Goal: Understand process/instructions

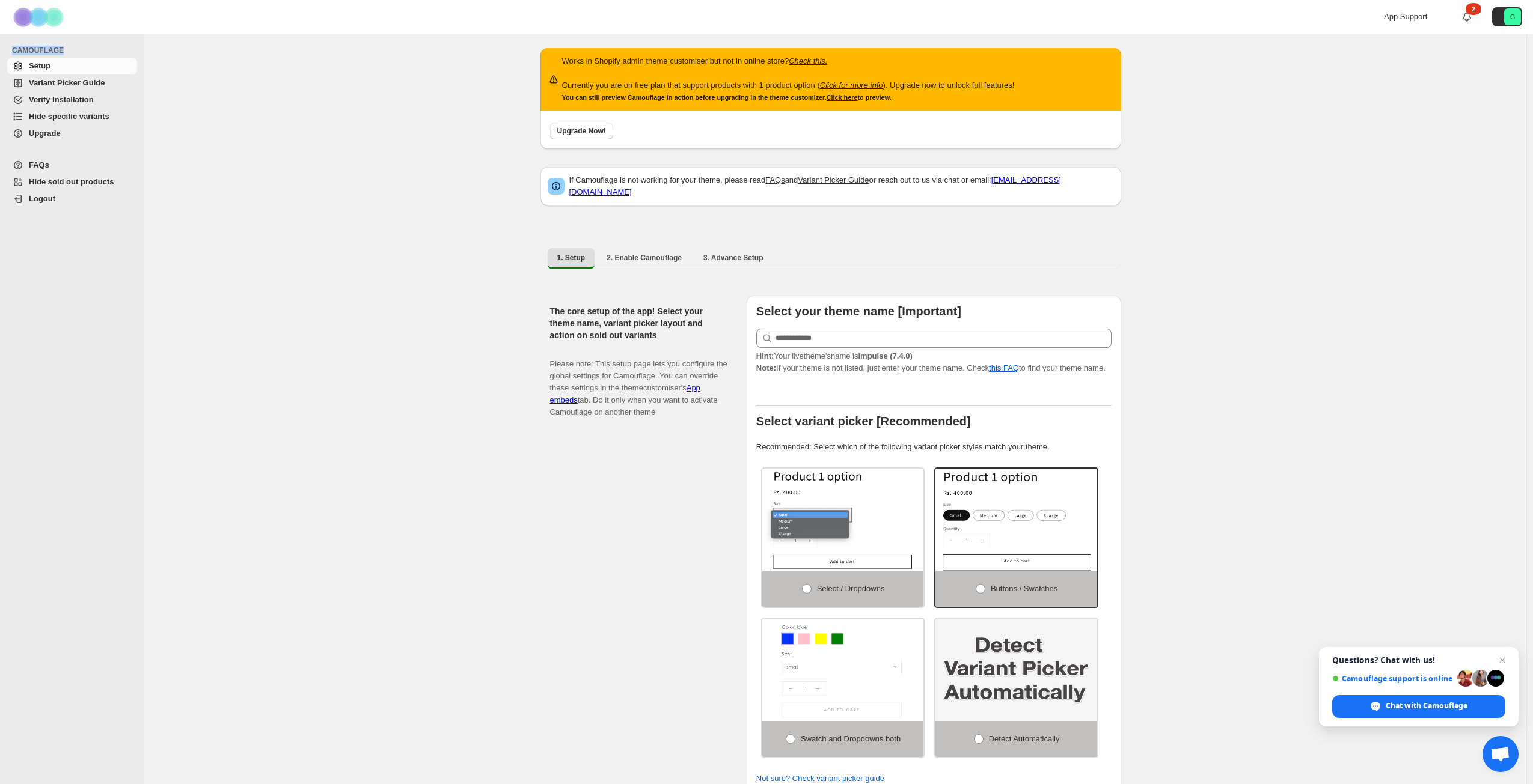
drag, startPoint x: 67, startPoint y: 51, endPoint x: 12, endPoint y: 55, distance: 55.1
click at [12, 55] on li "CAMOUFLAGE" at bounding box center [69, 50] width 138 height 14
copy span "CAMOUFLAGE"
click at [401, 139] on div "Works in Shopify admin theme customiser but not in online store? Check this. Cu…" at bounding box center [836, 764] width 1382 height 1462
click at [49, 81] on span "Variant Picker Guide" at bounding box center [66, 83] width 75 height 9
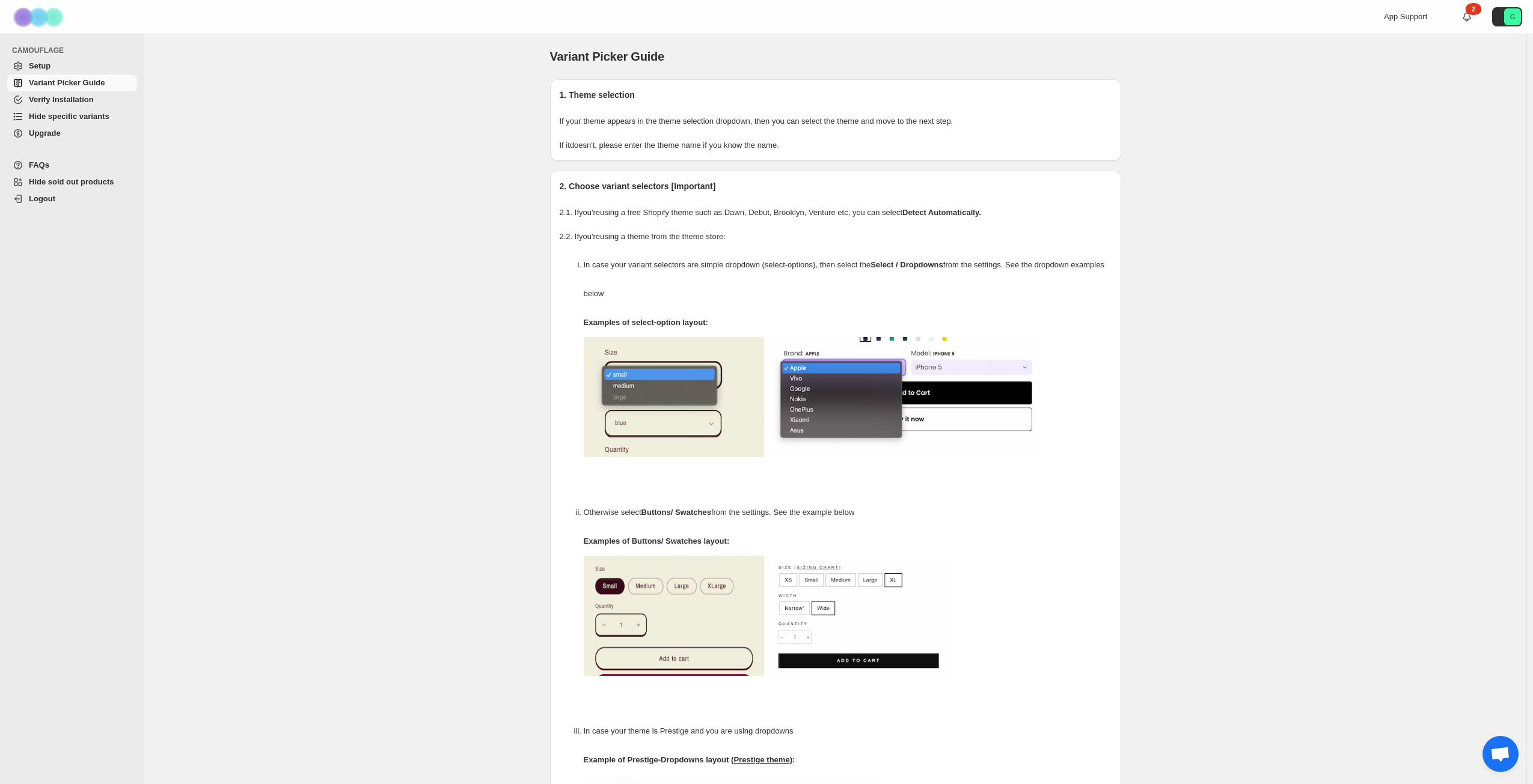
click at [31, 66] on span "Setup" at bounding box center [40, 66] width 22 height 9
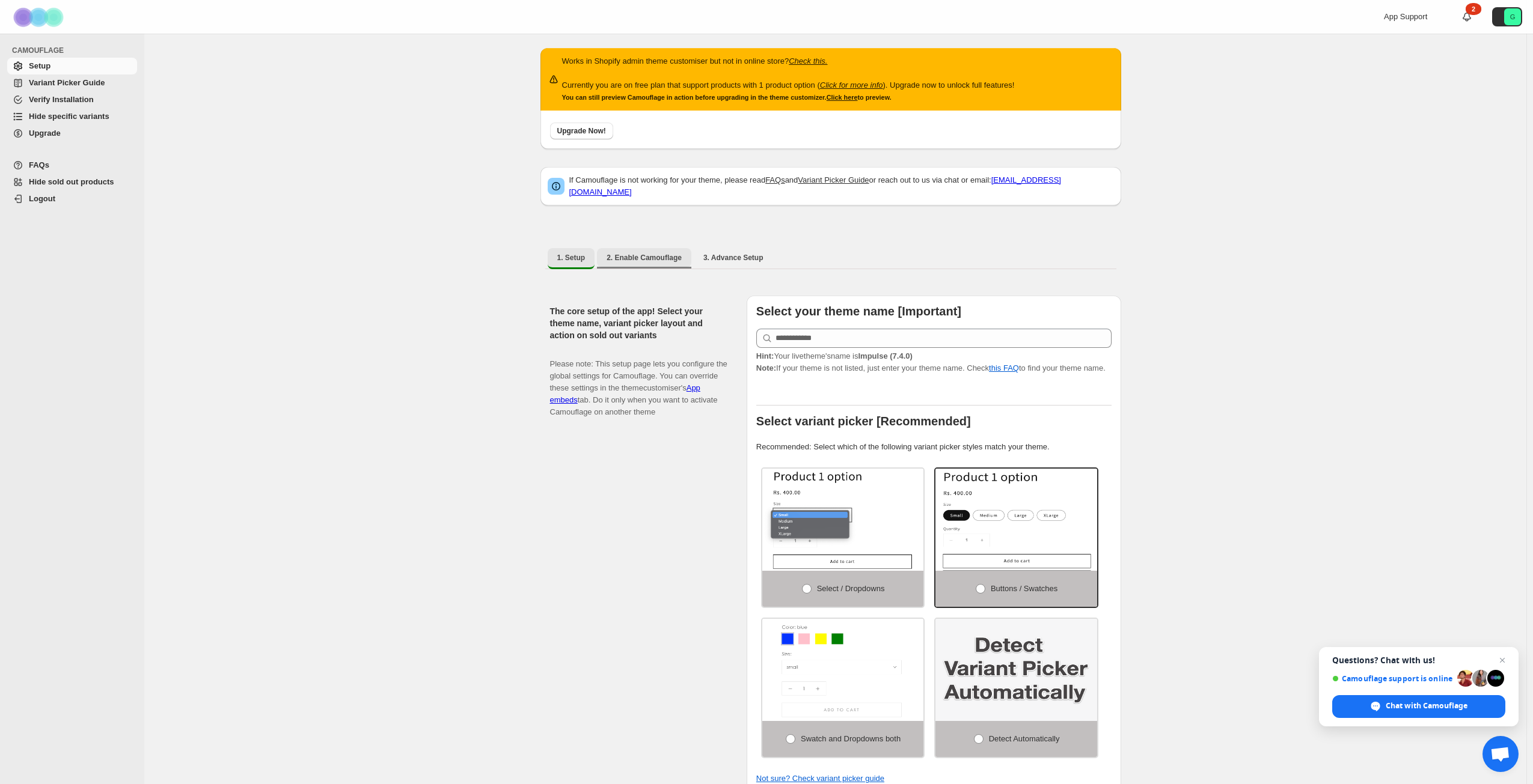
click at [674, 253] on span "2. Enable Camouflage" at bounding box center [644, 258] width 75 height 10
select select "**********"
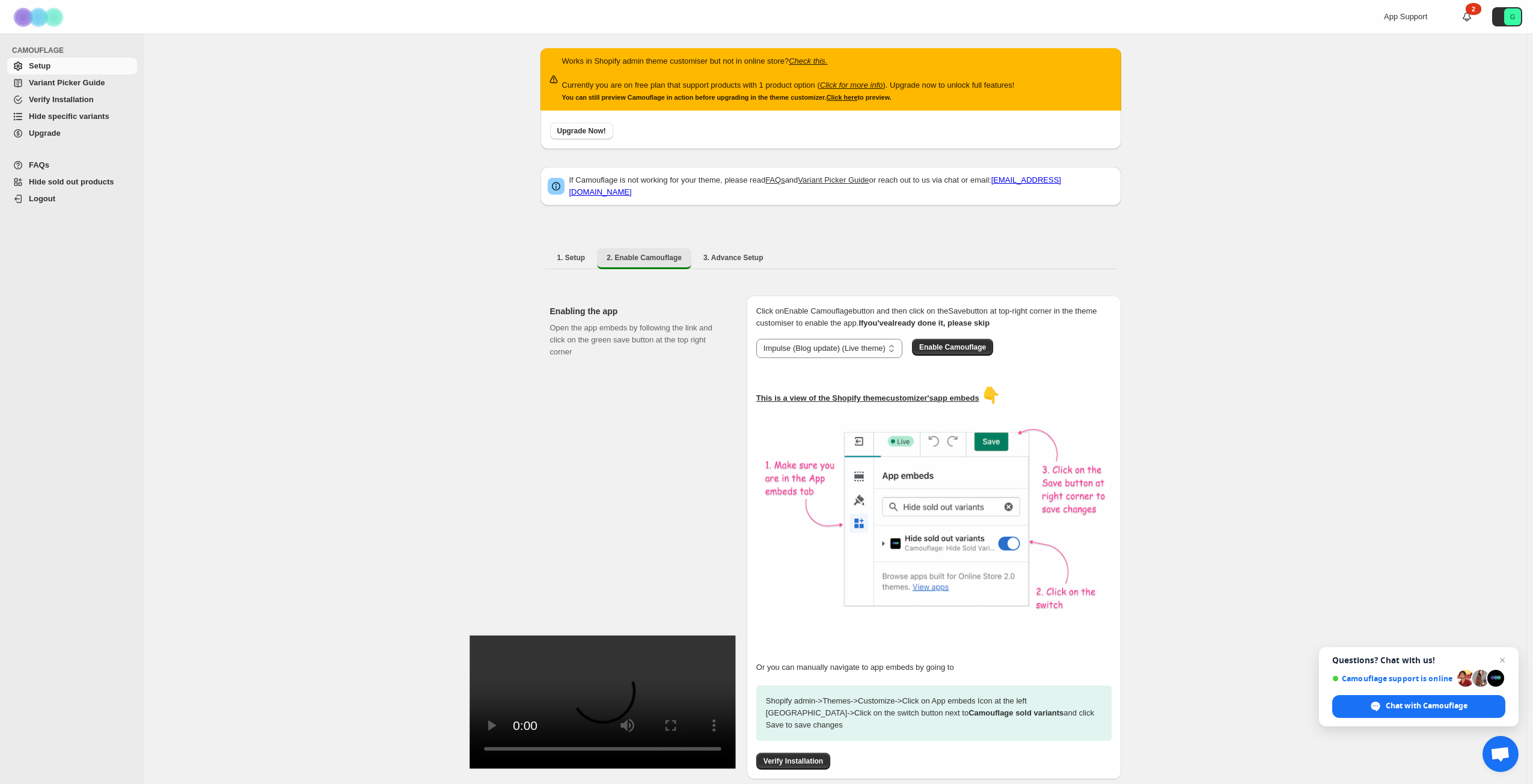
scroll to position [53, 0]
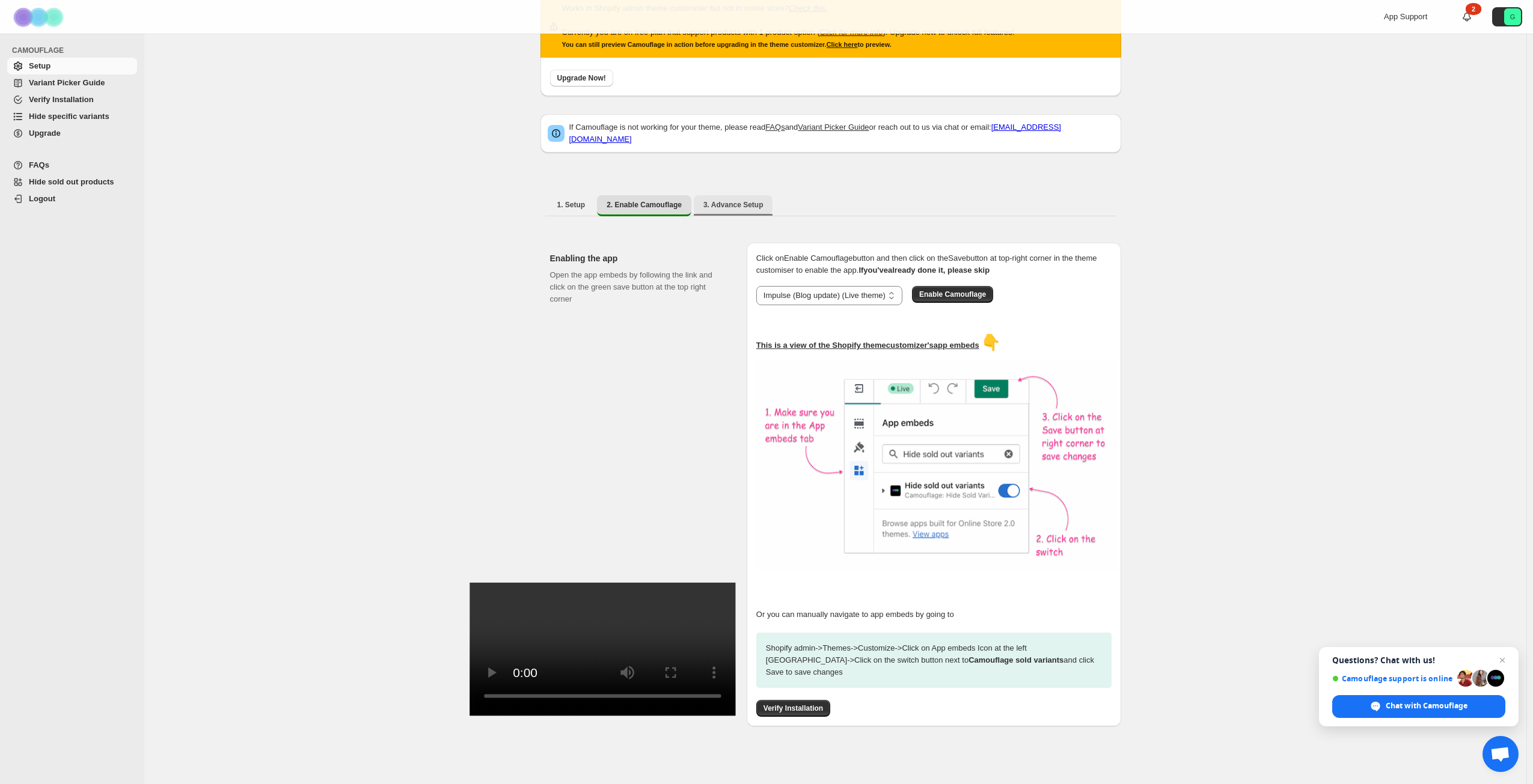
click at [764, 200] on span "3. Advance Setup" at bounding box center [733, 205] width 60 height 10
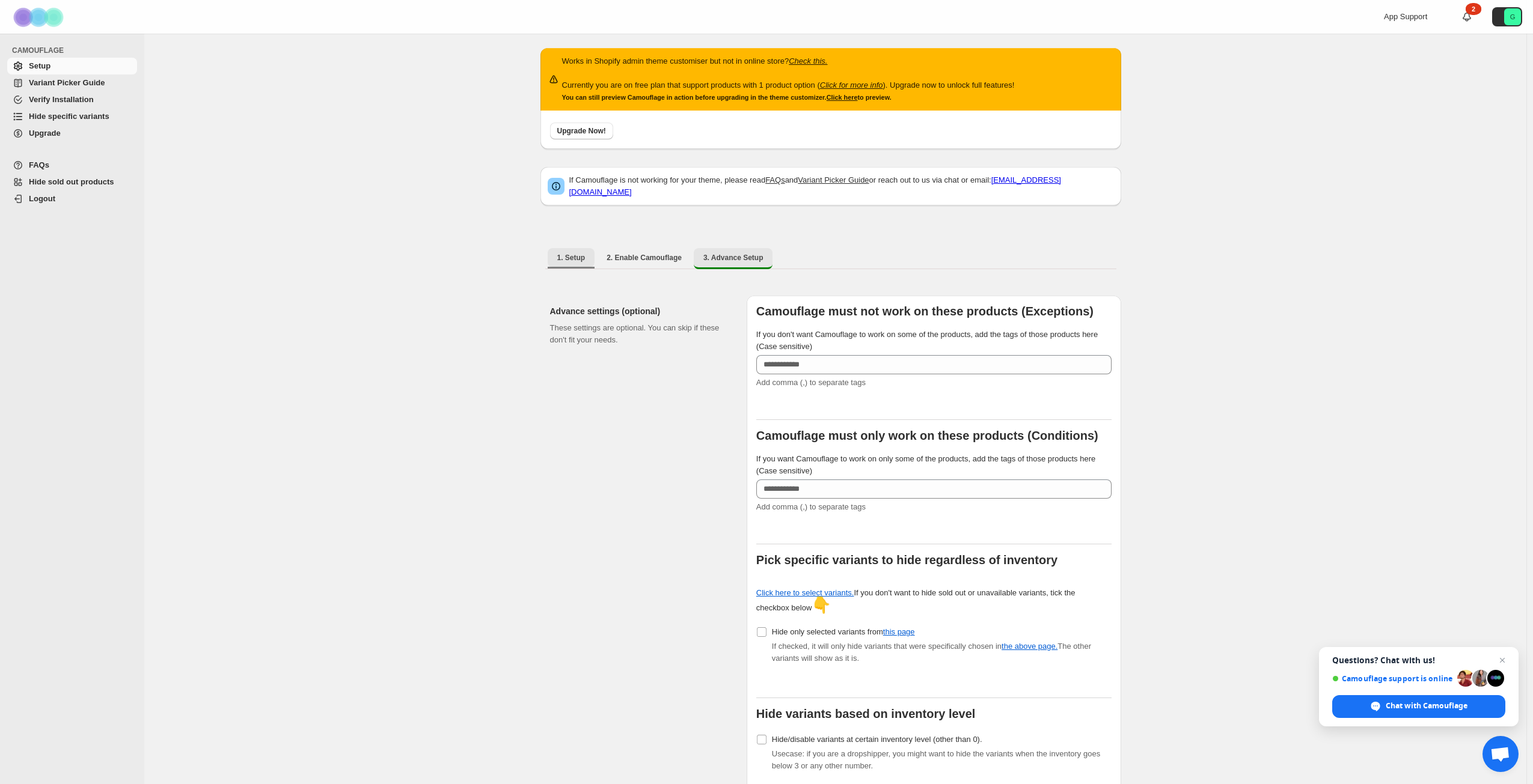
click at [582, 260] on button "1. Setup" at bounding box center [572, 257] width 48 height 19
